Goal: Transaction & Acquisition: Purchase product/service

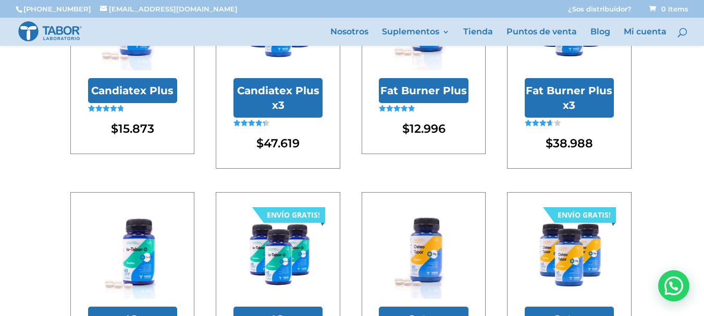
scroll to position [156, 0]
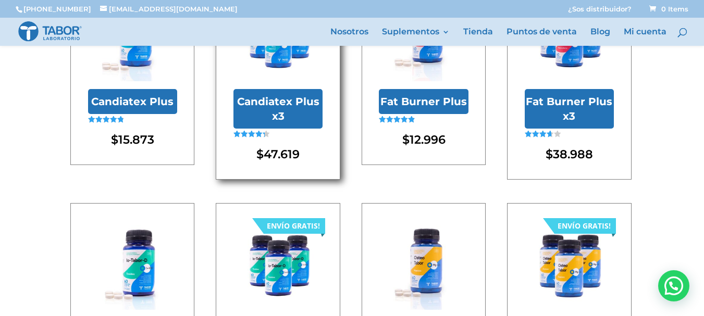
click at [286, 140] on span "$ 47.619" at bounding box center [278, 151] width 89 height 23
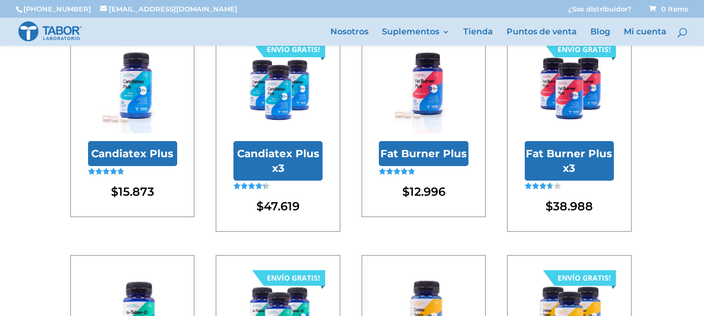
scroll to position [104, 0]
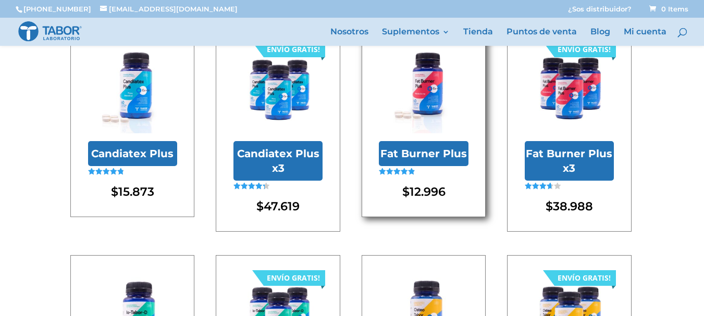
click at [412, 133] on img at bounding box center [423, 88] width 89 height 89
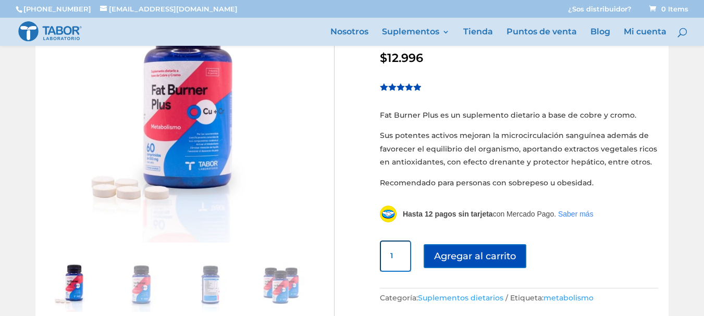
scroll to position [104, 0]
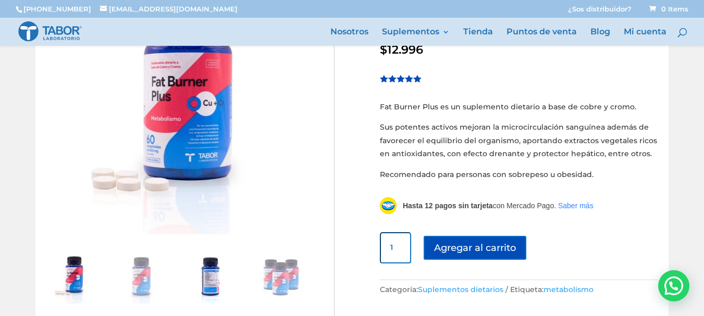
click at [217, 276] on img at bounding box center [211, 278] width 52 height 52
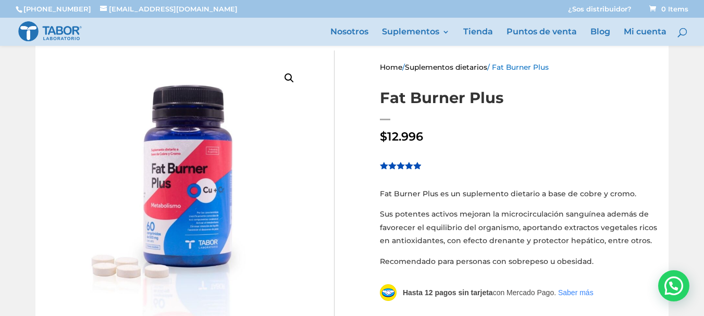
scroll to position [0, 0]
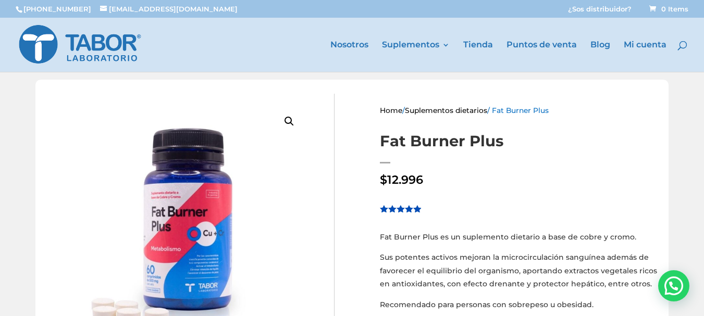
click at [286, 120] on link "🔍" at bounding box center [289, 121] width 19 height 19
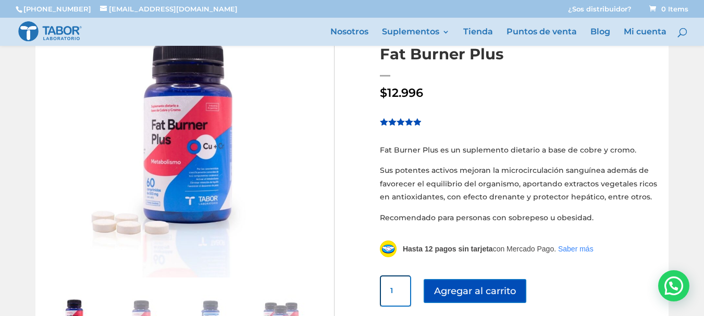
scroll to position [52, 0]
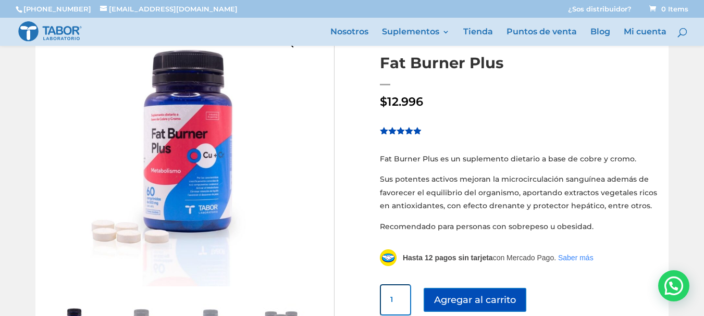
click at [207, 164] on img at bounding box center [176, 156] width 261 height 261
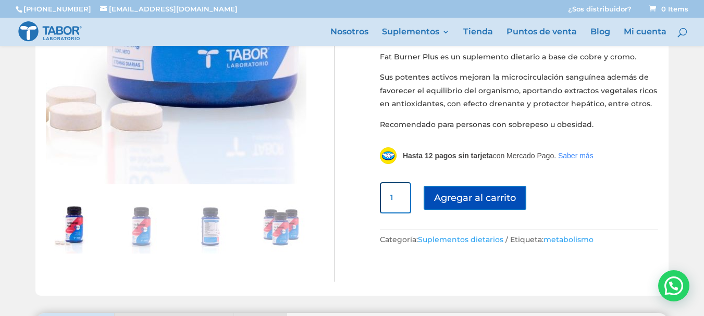
scroll to position [156, 0]
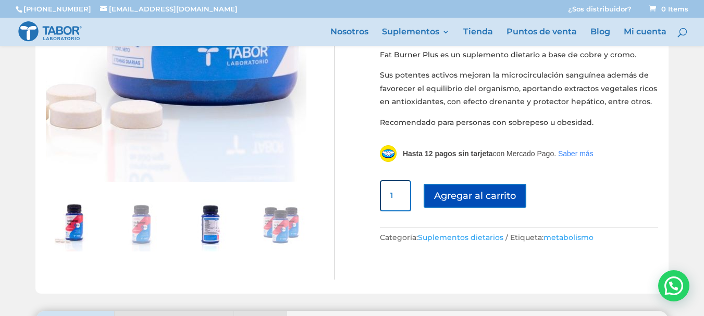
click at [215, 227] on img at bounding box center [211, 226] width 52 height 52
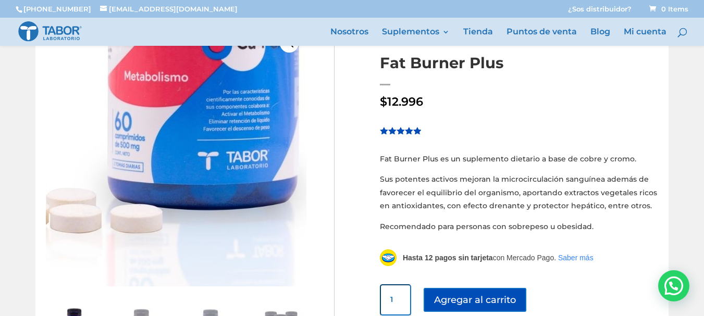
scroll to position [104, 0]
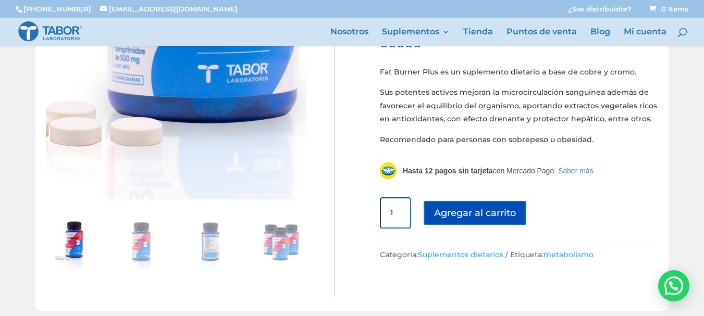
scroll to position [156, 0]
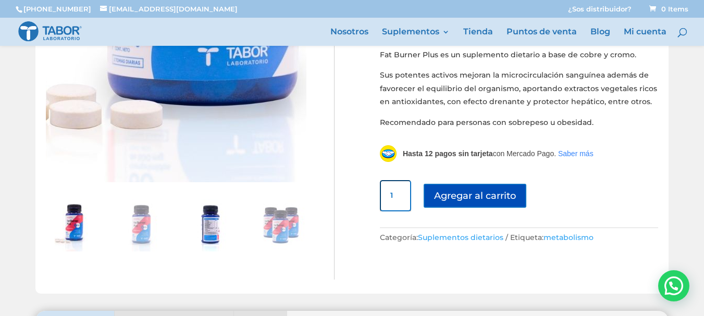
click at [208, 223] on img at bounding box center [211, 226] width 52 height 52
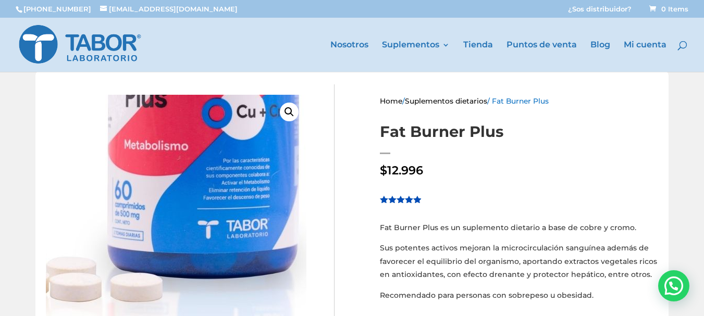
scroll to position [0, 0]
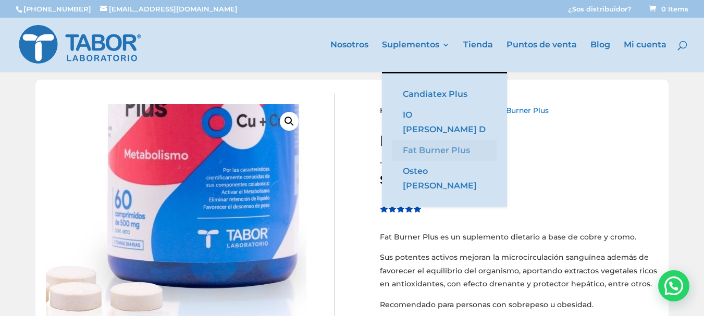
click at [426, 140] on link "Fat Burner Plus" at bounding box center [445, 150] width 104 height 21
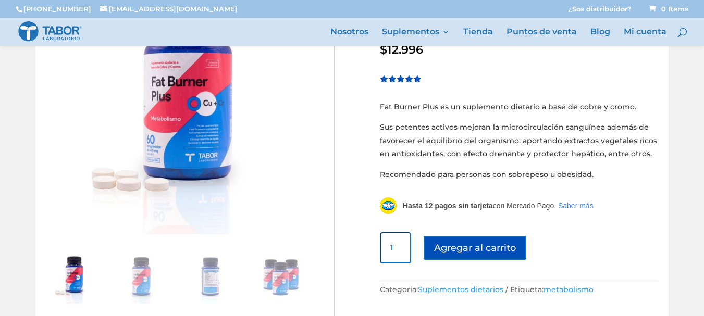
scroll to position [104, 0]
click at [207, 283] on img at bounding box center [211, 278] width 52 height 52
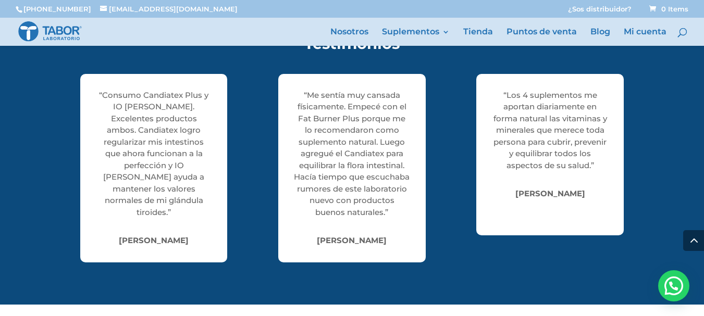
scroll to position [1407, 0]
